Goal: Find specific page/section: Find specific page/section

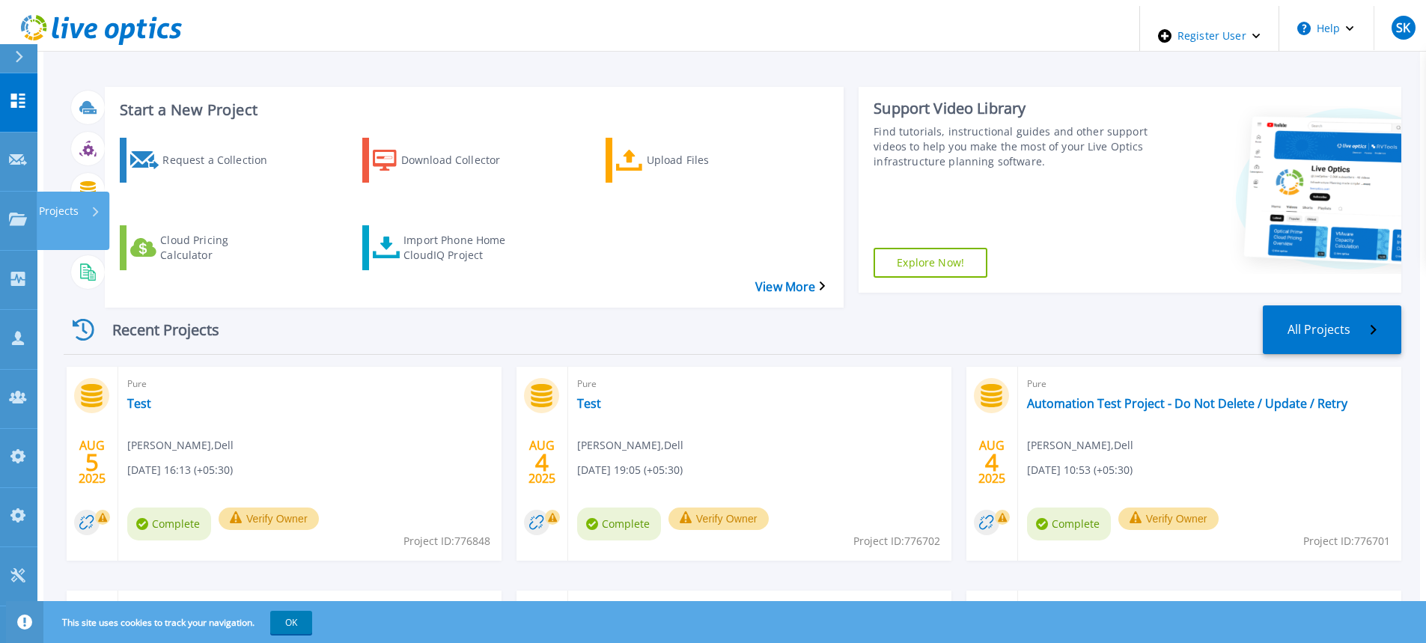
drag, startPoint x: 7, startPoint y: 171, endPoint x: 90, endPoint y: 219, distance: 95.6
click at [7, 192] on link "Projects Projects" at bounding box center [18, 221] width 37 height 59
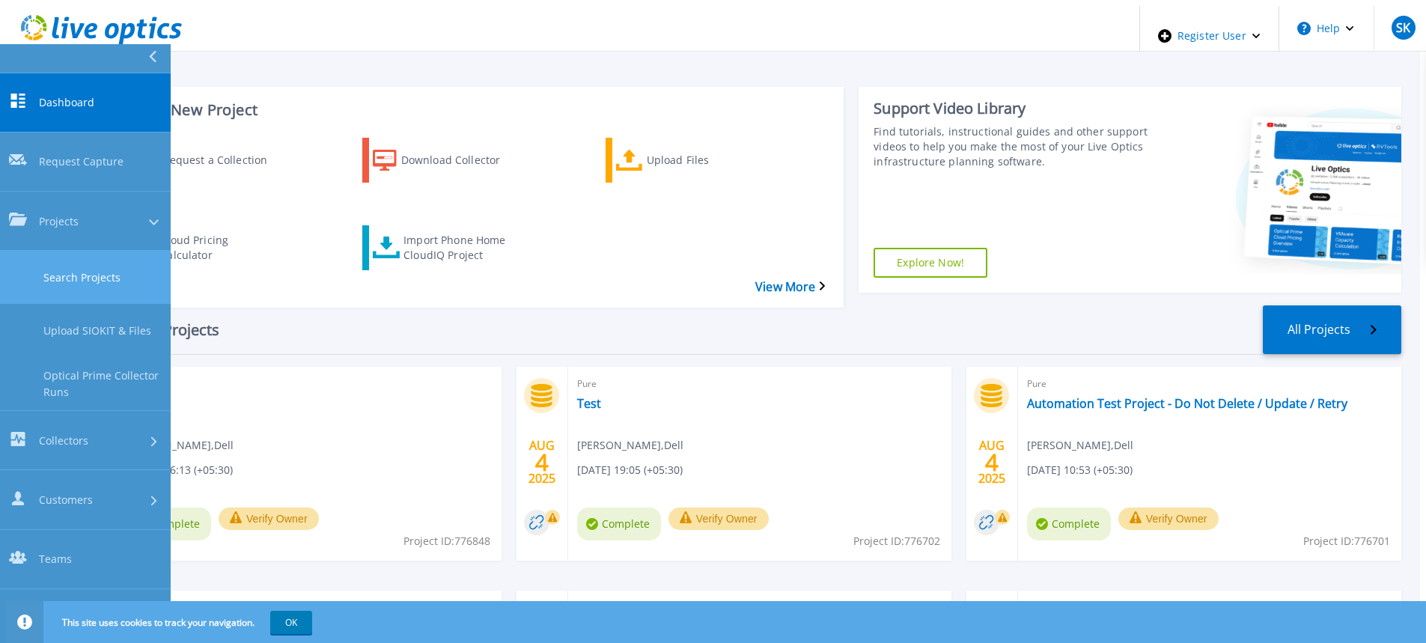
click at [48, 251] on link "Search Projects" at bounding box center [85, 277] width 171 height 53
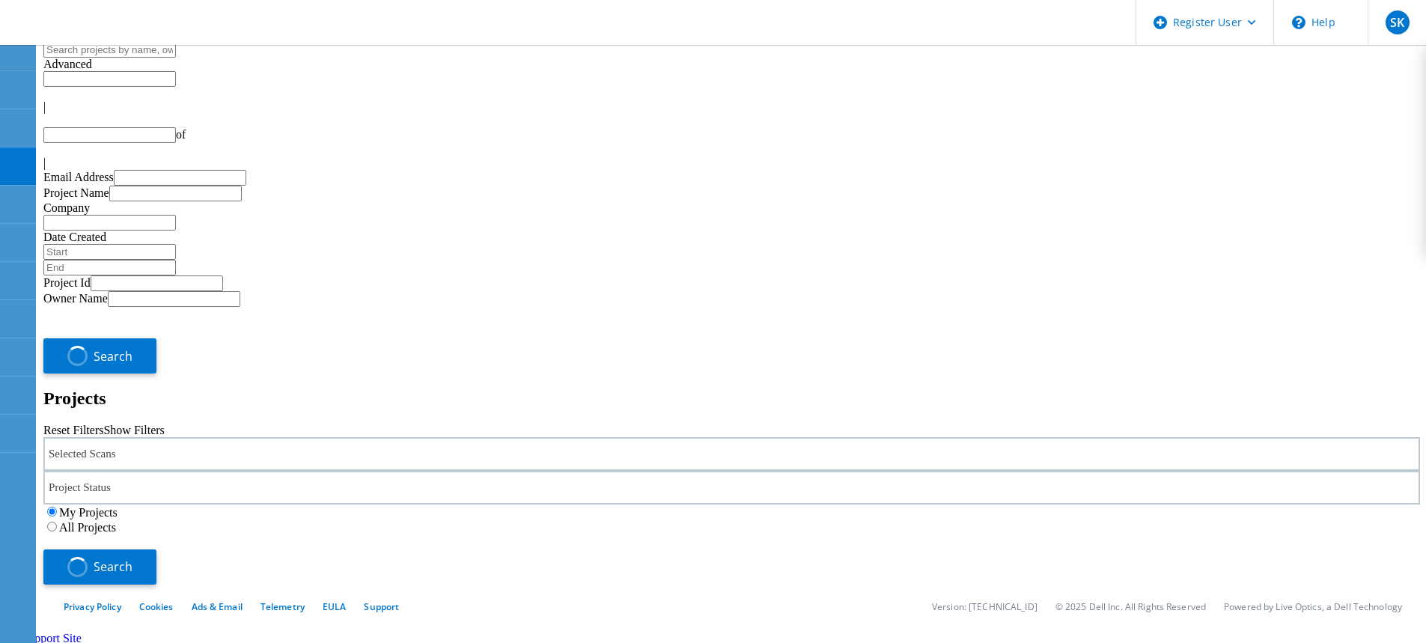
type input "1"
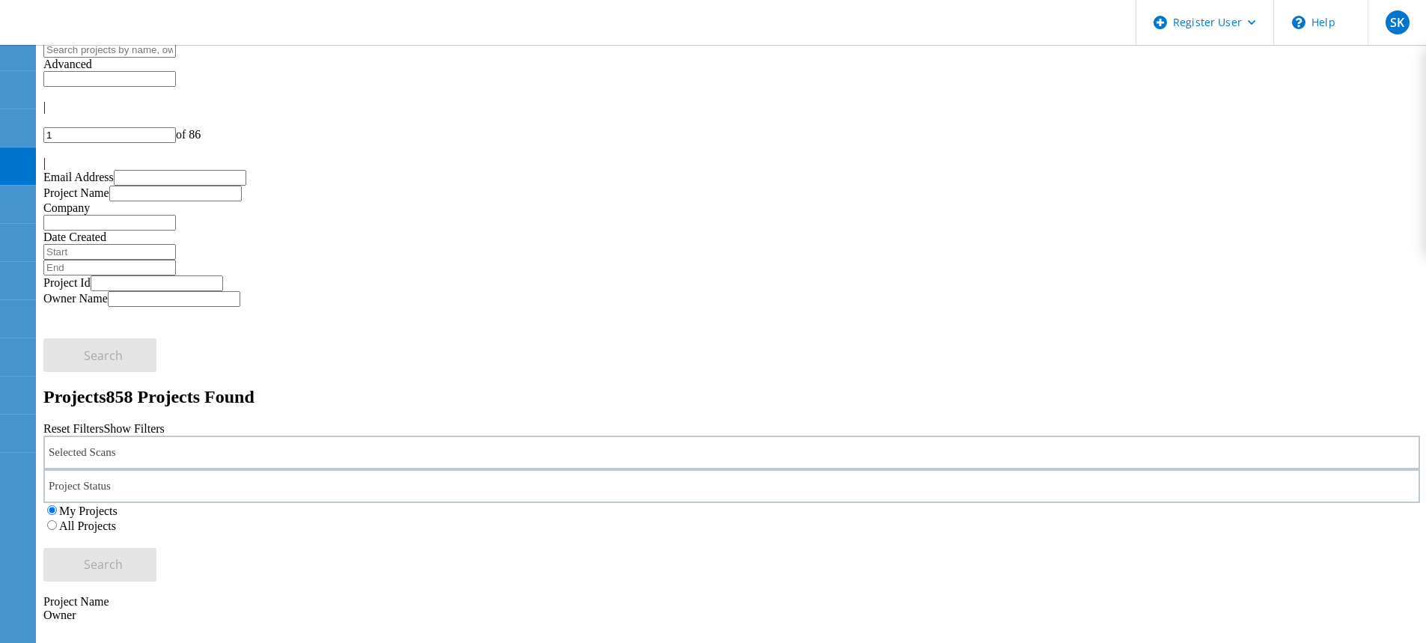
click at [373, 436] on div "Selected Scans" at bounding box center [731, 453] width 1376 height 34
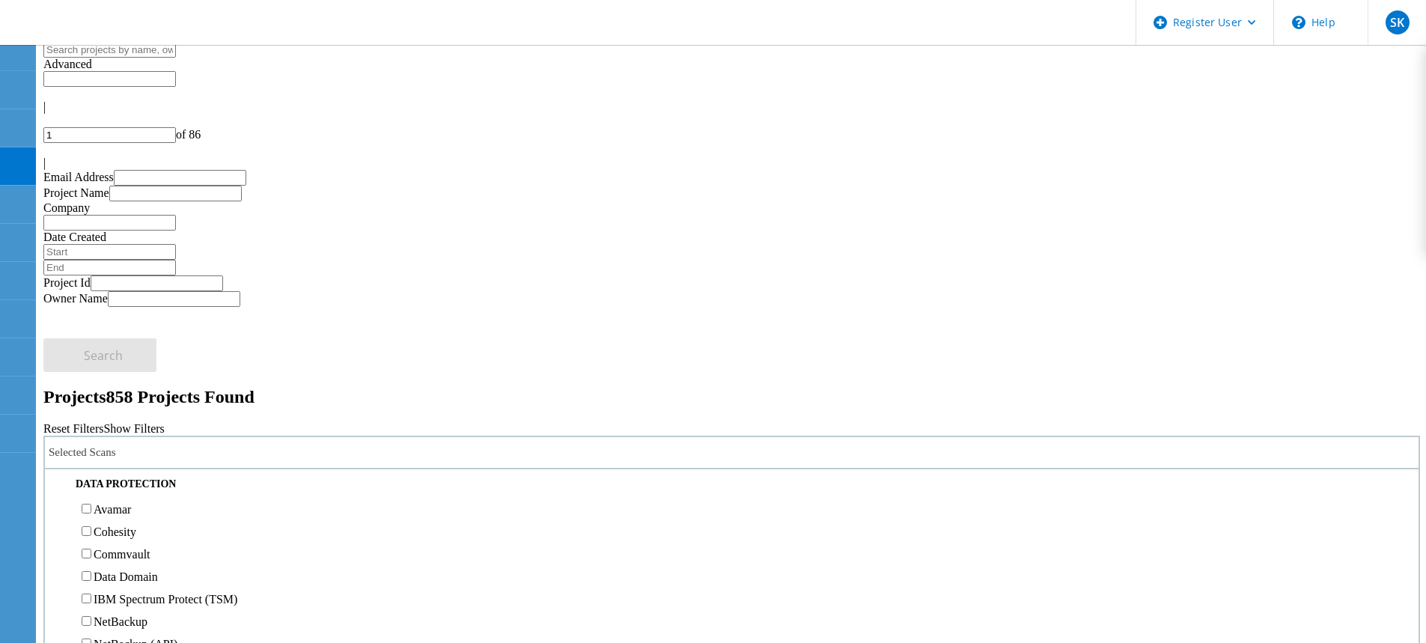
click at [122, 382] on label "3PAR" at bounding box center [108, 388] width 28 height 13
click at [91, 382] on input "3PAR" at bounding box center [87, 387] width 10 height 10
click at [116, 519] on label "All Projects" at bounding box center [87, 525] width 57 height 13
click at [57, 520] on input "All Projects" at bounding box center [52, 525] width 10 height 10
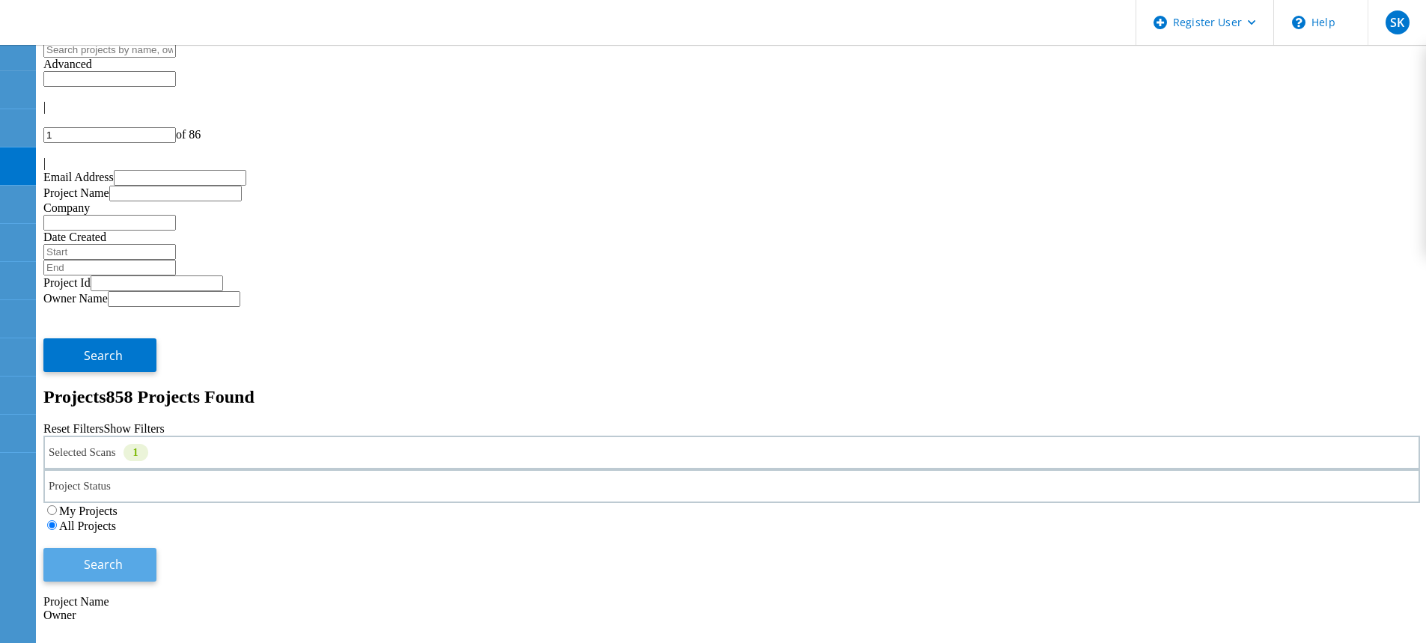
click at [156, 548] on button "Search" at bounding box center [99, 565] width 113 height 34
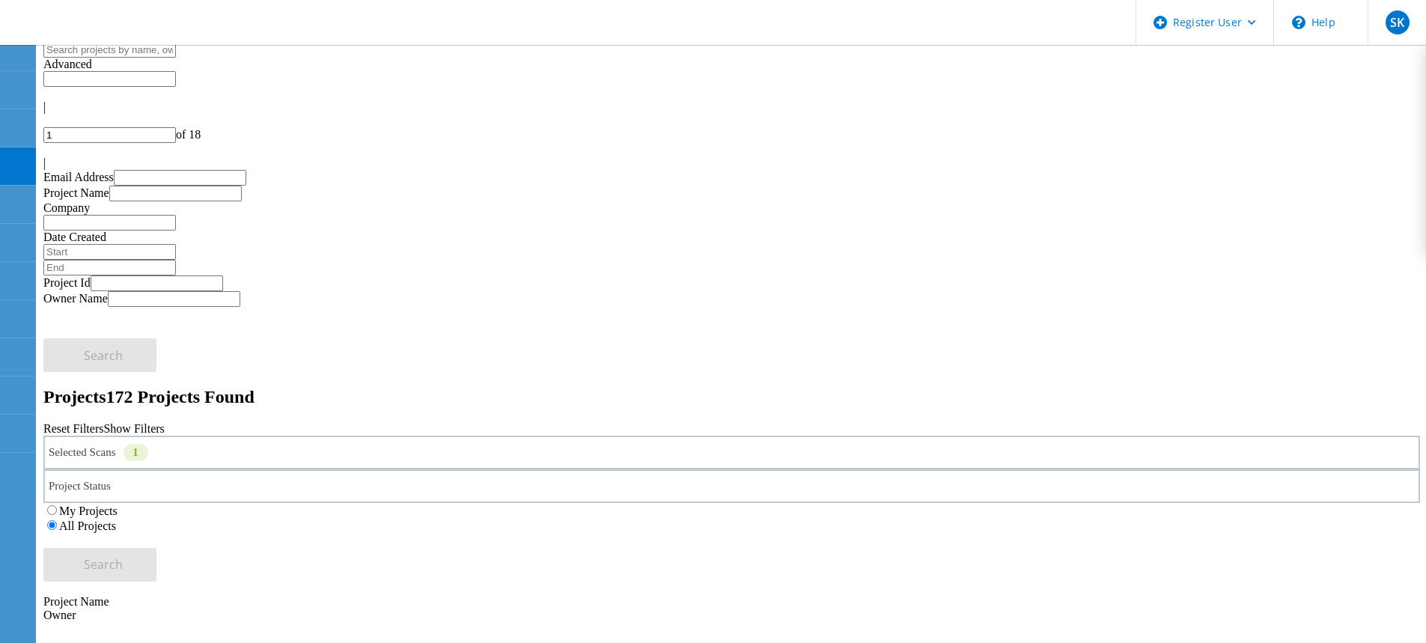
click at [176, 127] on input "1" at bounding box center [109, 135] width 132 height 16
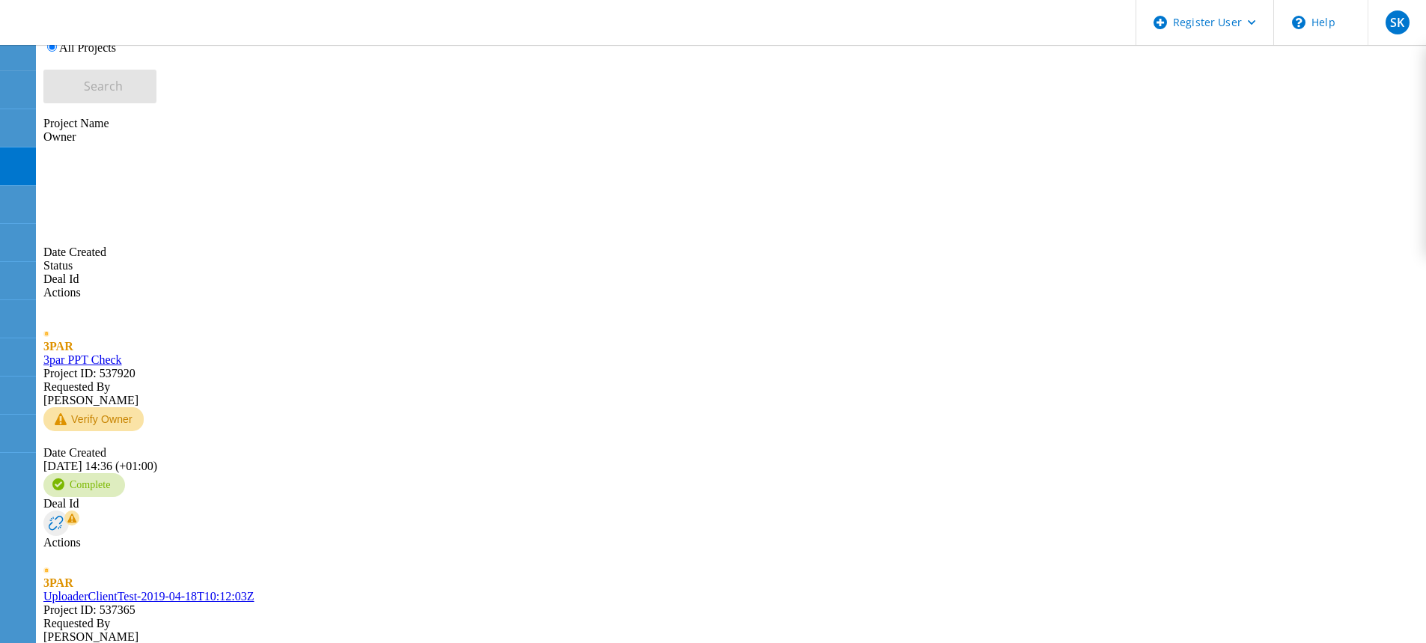
scroll to position [576, 0]
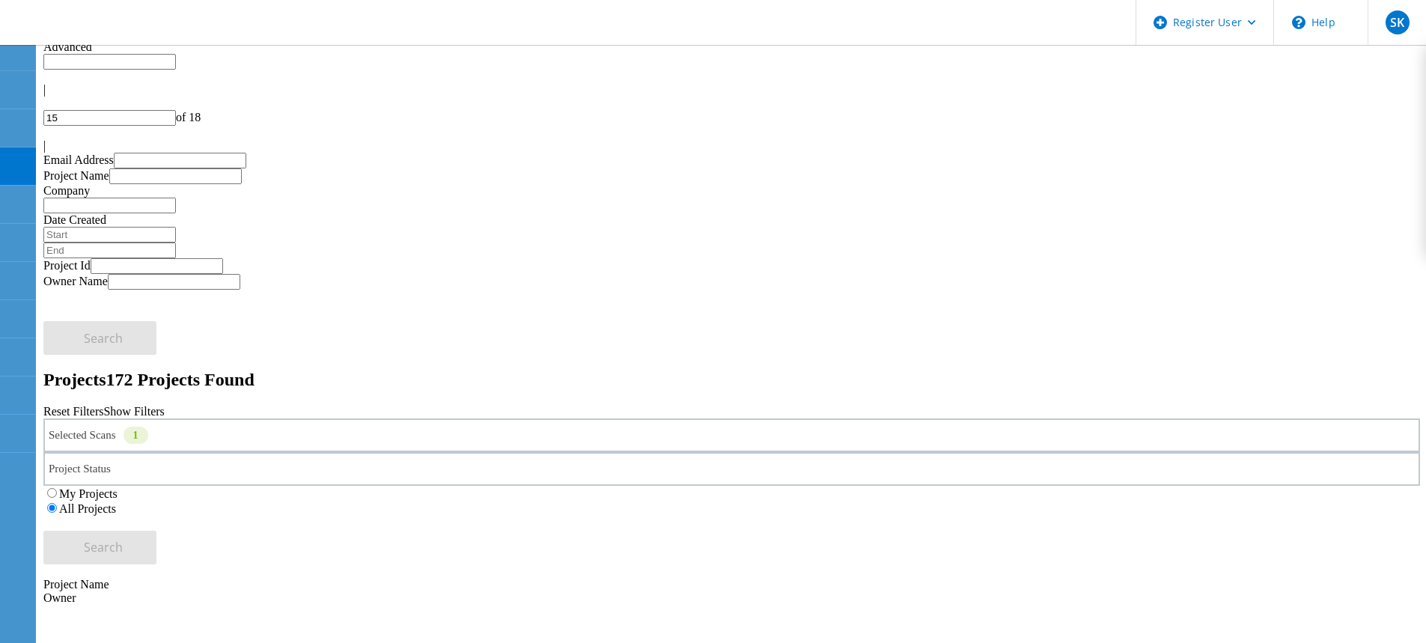
scroll to position [0, 0]
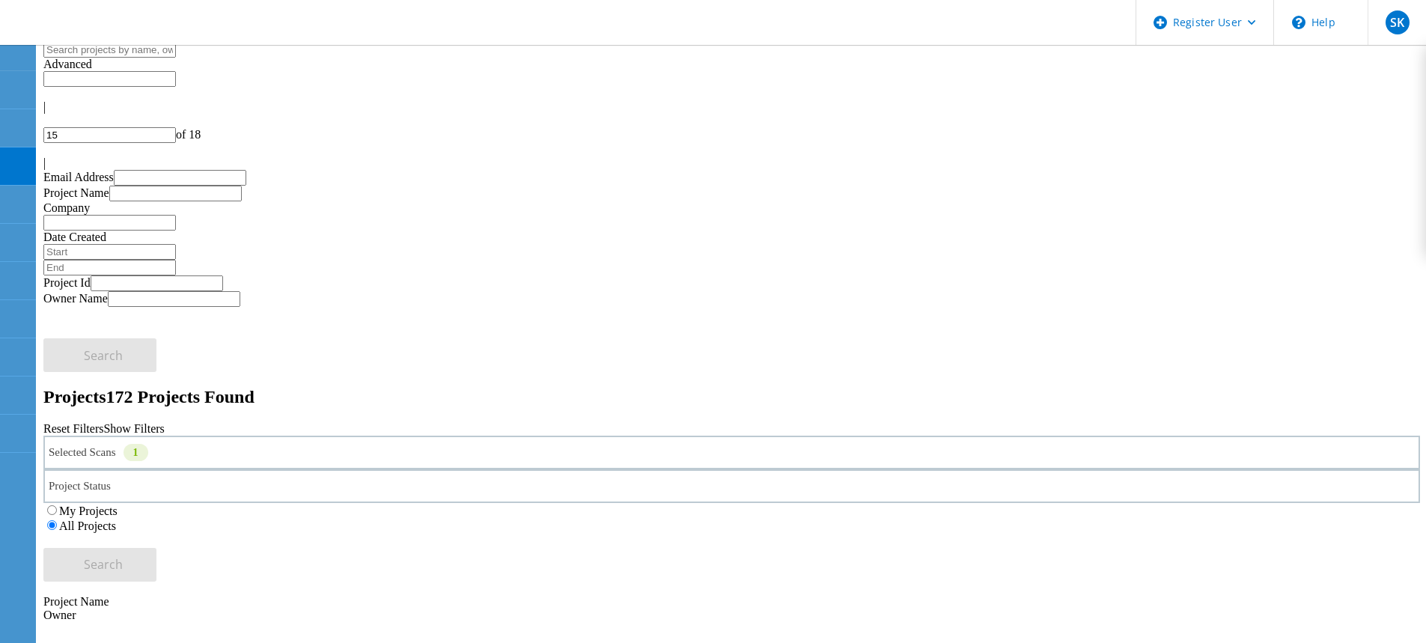
click at [263, 436] on div "Selected Scans 1" at bounding box center [731, 453] width 1376 height 34
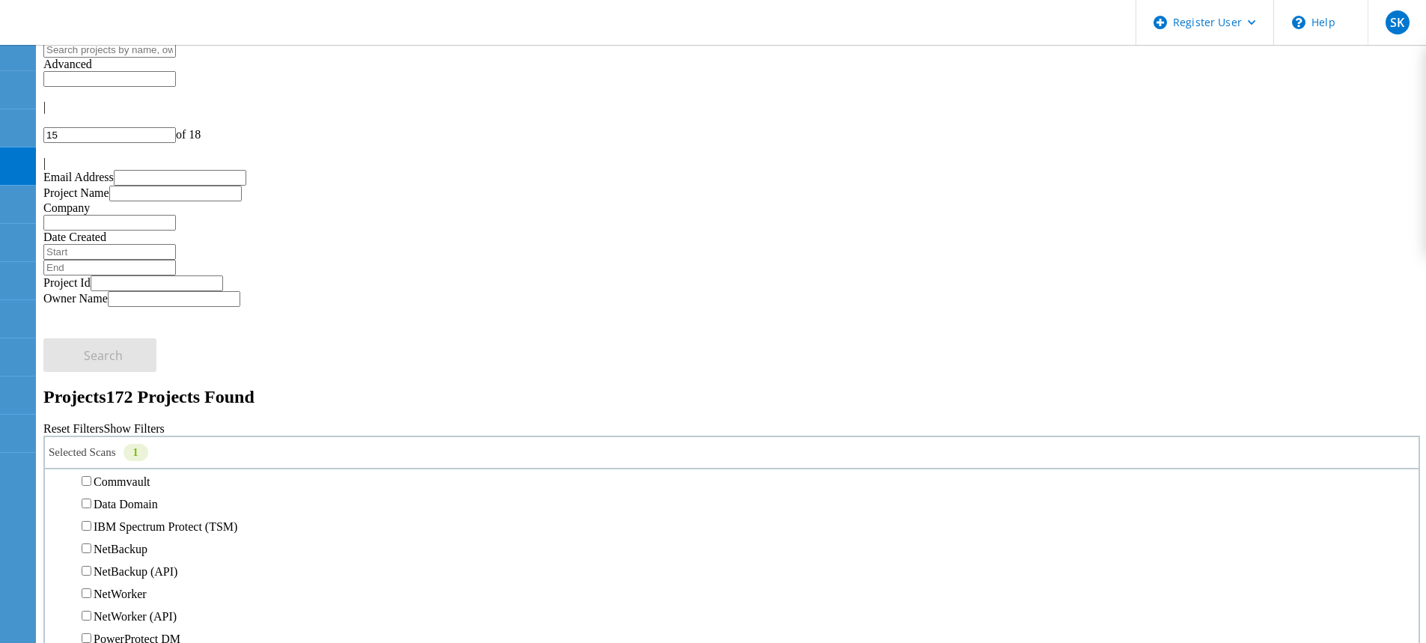
scroll to position [599, 0]
click at [122, 382] on label "3PAR" at bounding box center [108, 388] width 28 height 13
click at [91, 382] on input "3PAR" at bounding box center [87, 387] width 10 height 10
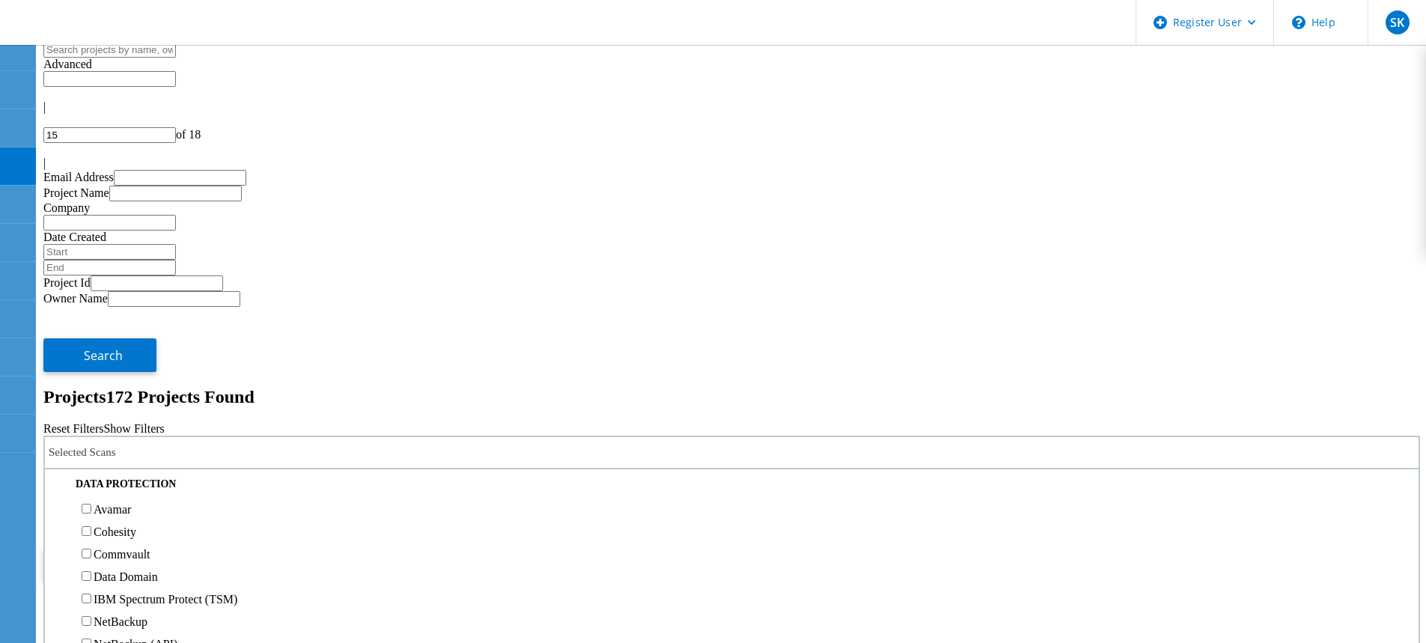
click at [115, 404] on label "Pure" at bounding box center [105, 410] width 22 height 13
click at [91, 405] on input "Pure" at bounding box center [87, 410] width 10 height 10
click at [156, 548] on button "Search" at bounding box center [99, 565] width 113 height 34
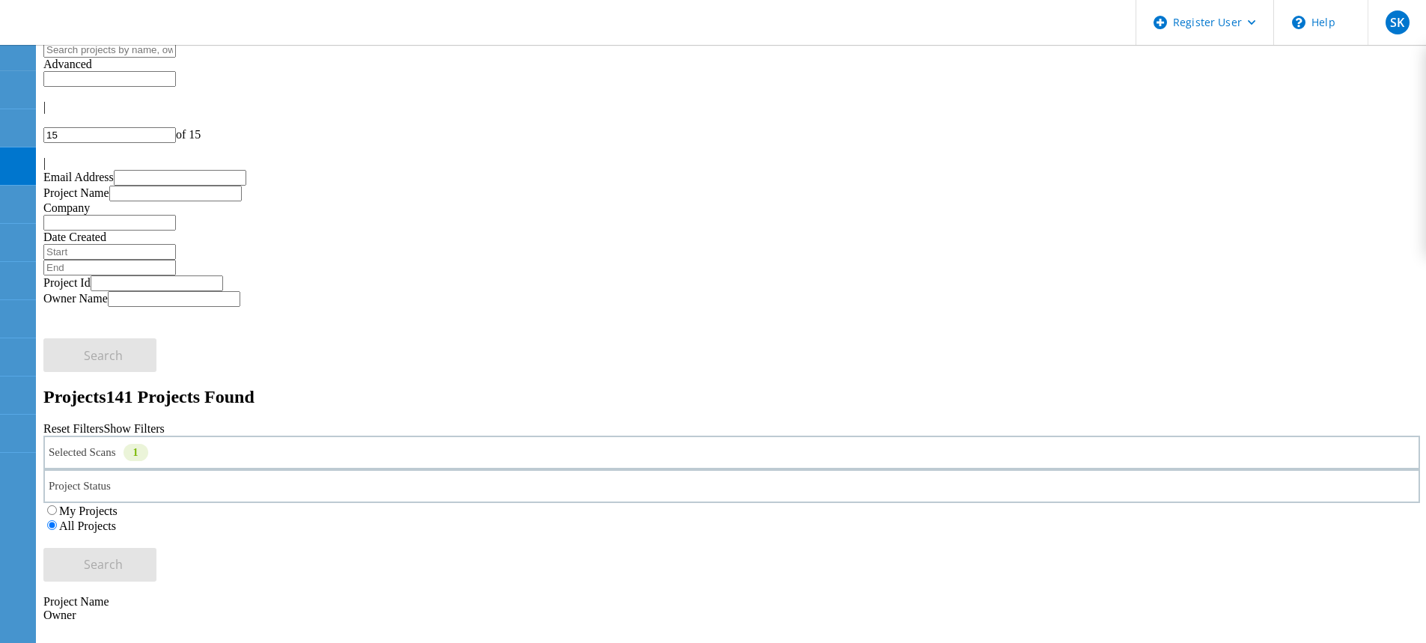
click at [46, 111] on icon at bounding box center [46, 111] width 0 height 0
click at [176, 127] on input "1" at bounding box center [109, 135] width 132 height 16
type input "10"
click at [220, 436] on div "Selected Scans 1" at bounding box center [731, 453] width 1376 height 34
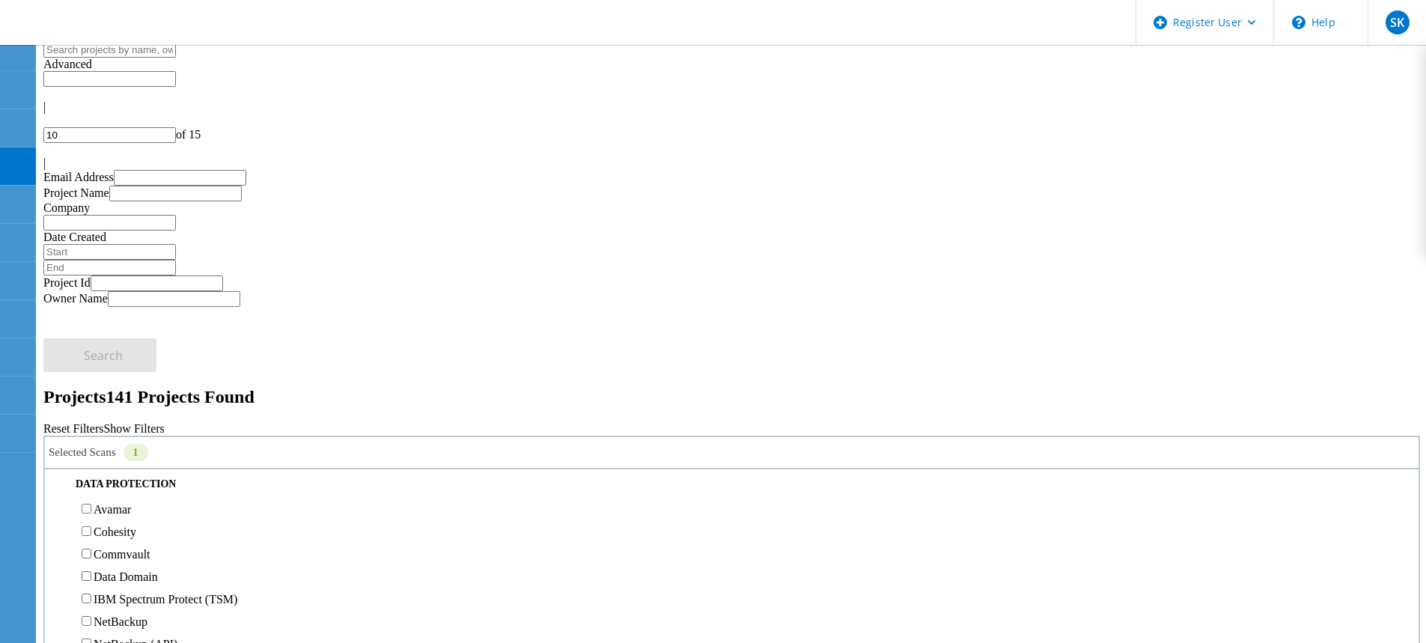
click at [115, 404] on label "Pure" at bounding box center [105, 410] width 22 height 13
click at [91, 405] on input "Pure" at bounding box center [87, 410] width 10 height 10
click at [123, 332] on div "NetApp" at bounding box center [731, 343] width 1358 height 22
drag, startPoint x: 124, startPoint y: 268, endPoint x: 287, endPoint y: 293, distance: 164.3
click at [125, 337] on label "NetApp" at bounding box center [113, 343] width 38 height 13
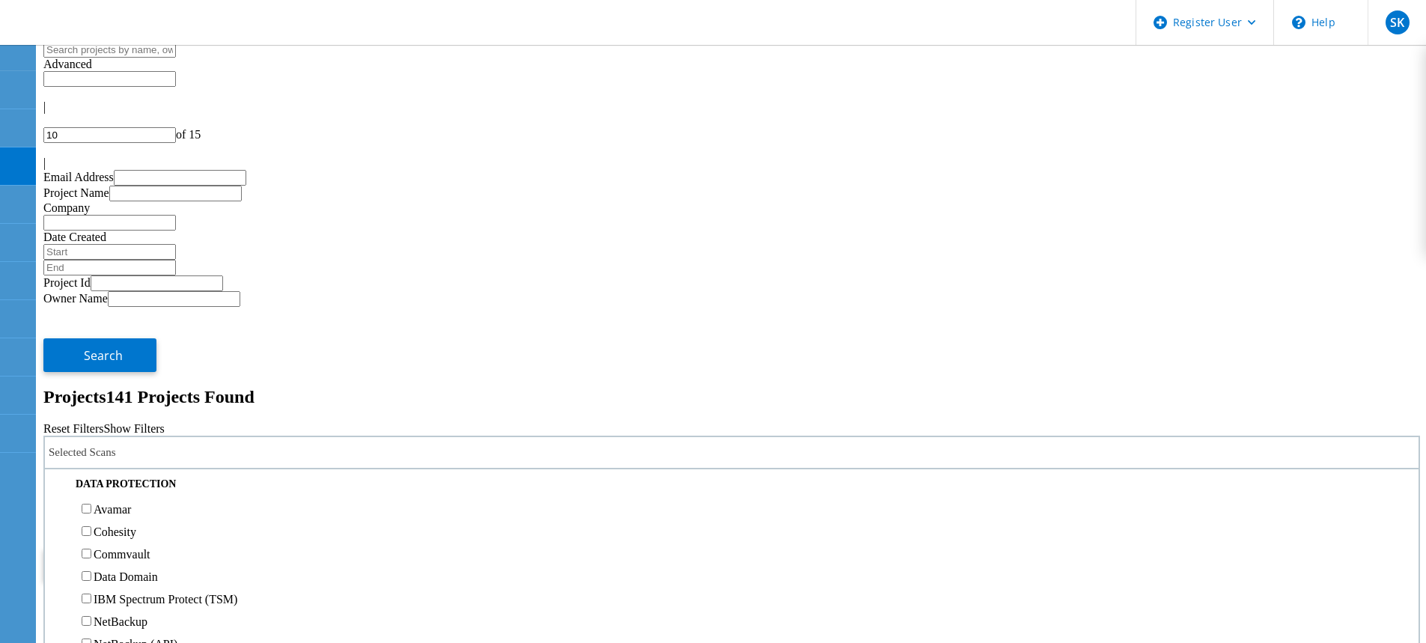
click at [91, 338] on input "NetApp" at bounding box center [87, 343] width 10 height 10
click at [123, 556] on span "Search" at bounding box center [103, 564] width 39 height 16
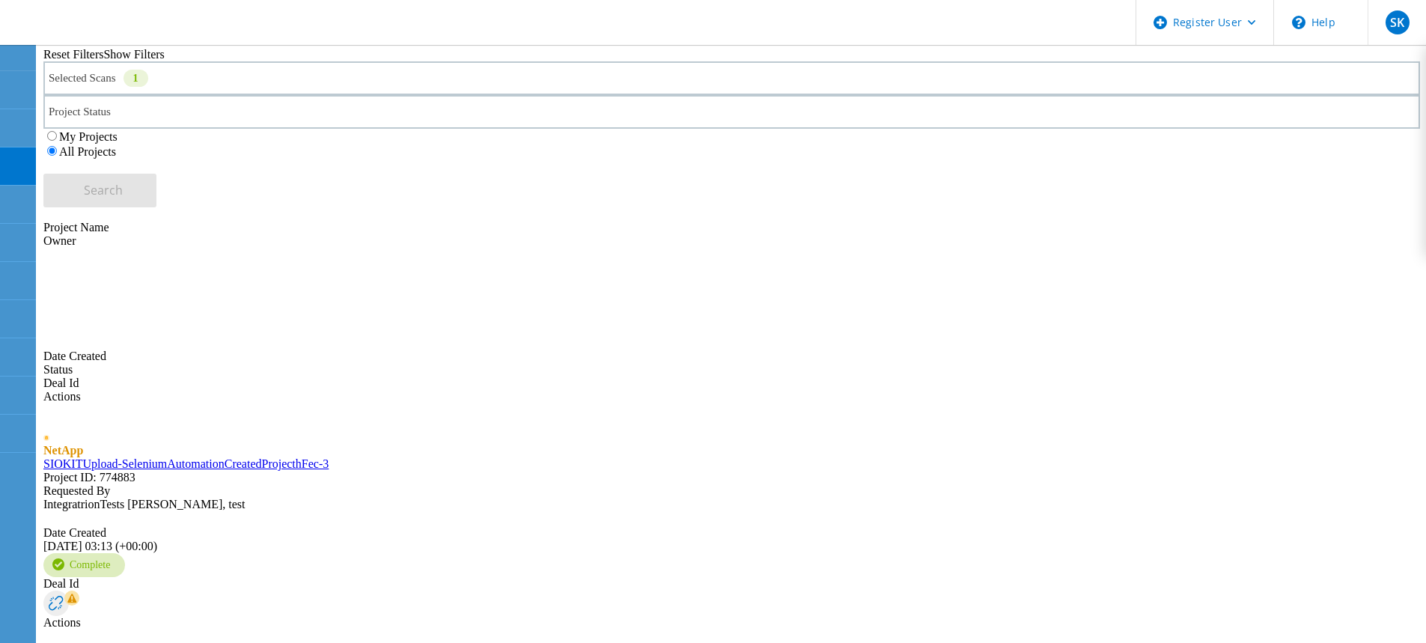
scroll to position [495, 0]
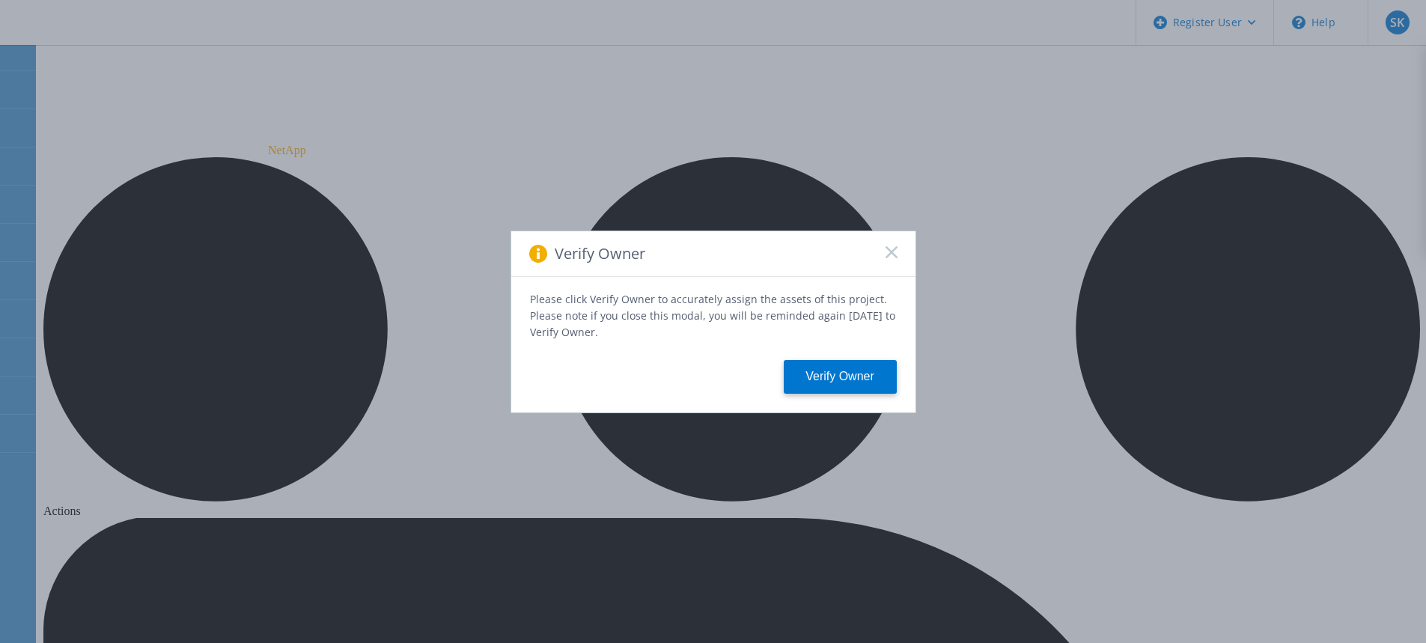
click at [888, 253] on rect at bounding box center [891, 251] width 13 height 13
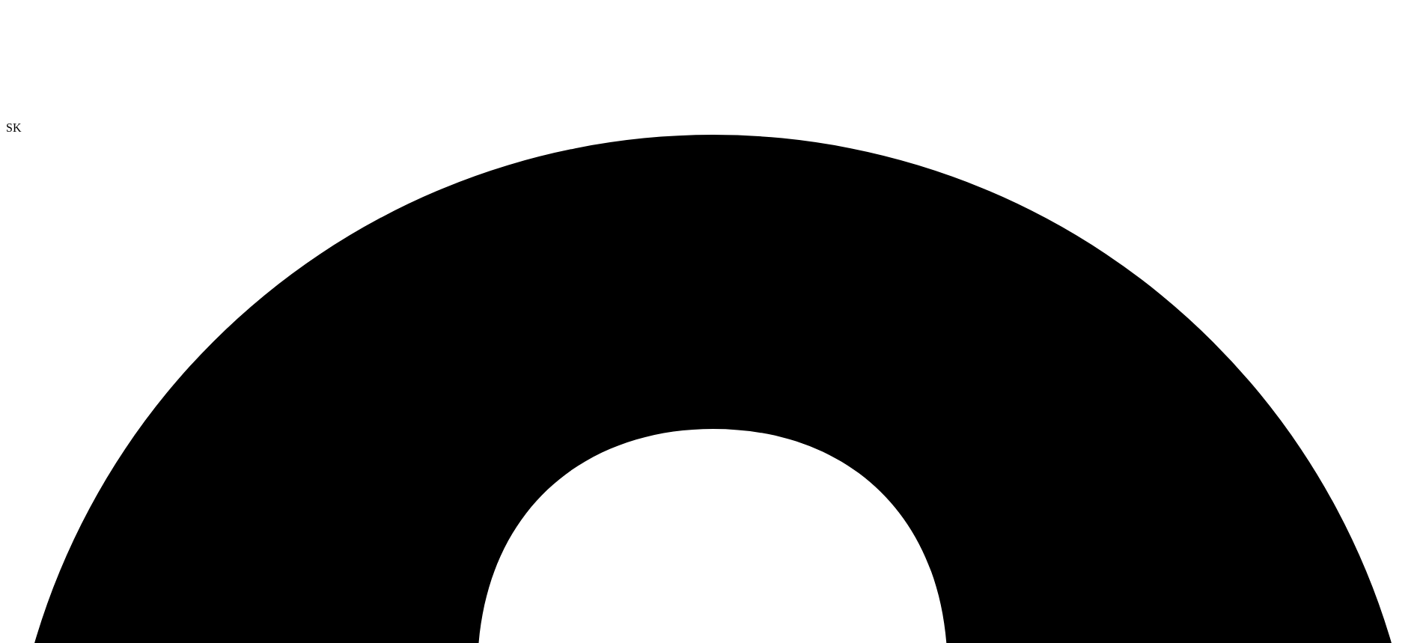
drag, startPoint x: 426, startPoint y: 364, endPoint x: 490, endPoint y: 364, distance: 64.4
